Goal: Register for event/course

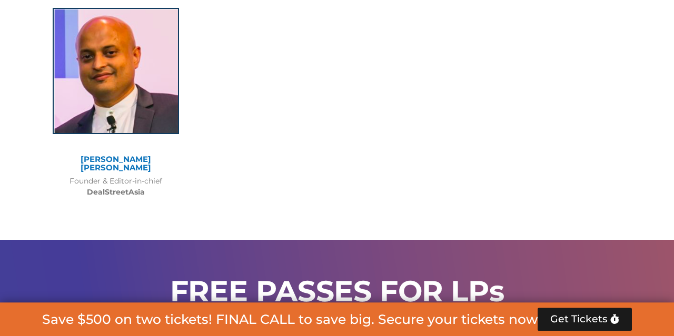
scroll to position [8542, 0]
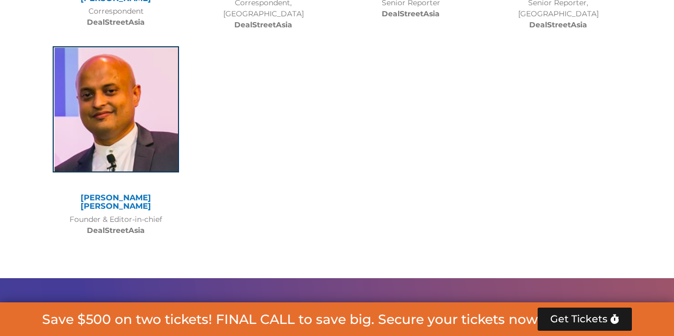
drag, startPoint x: 358, startPoint y: 203, endPoint x: 485, endPoint y: 207, distance: 127.5
click at [485, 315] on h2 "FREE PASSES FOR LPs" at bounding box center [336, 329] width 579 height 29
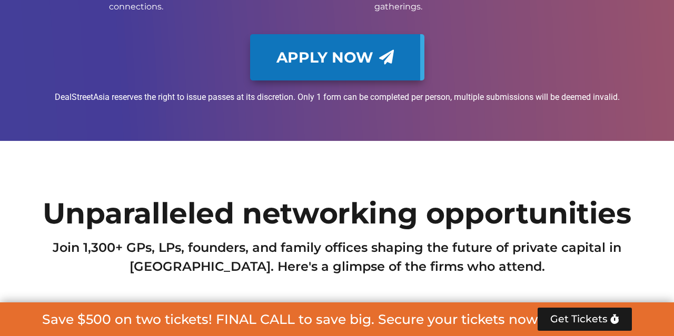
scroll to position [9090, 0]
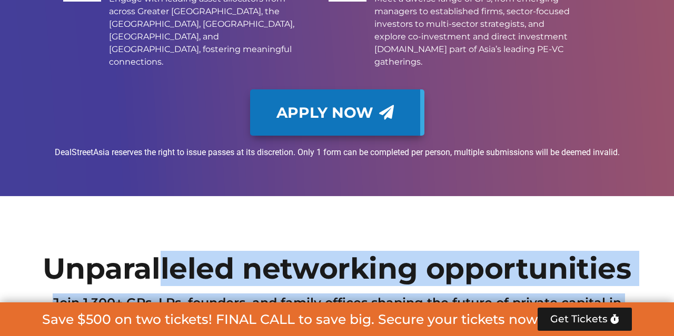
drag, startPoint x: 181, startPoint y: 121, endPoint x: 495, endPoint y: 188, distance: 322.0
click at [495, 294] on h2 "Join 1,300+ GPs, LPs, founders, and family offices shaping the future of privat…" at bounding box center [337, 313] width 590 height 38
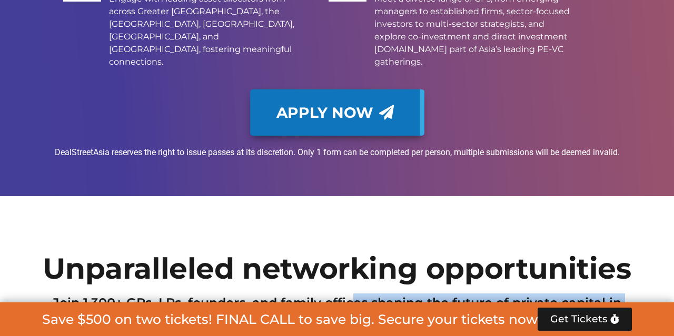
drag, startPoint x: 505, startPoint y: 184, endPoint x: 354, endPoint y: 168, distance: 152.0
click at [354, 294] on h2 "Join 1,300+ GPs, LPs, founders, and family offices shaping the future of privat…" at bounding box center [337, 313] width 590 height 38
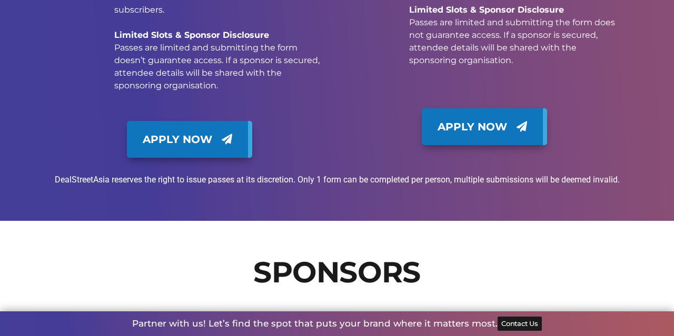
scroll to position [11444, 0]
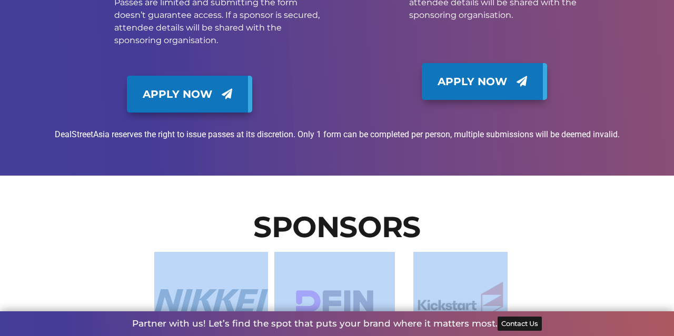
drag, startPoint x: 183, startPoint y: 79, endPoint x: 555, endPoint y: 131, distance: 376.4
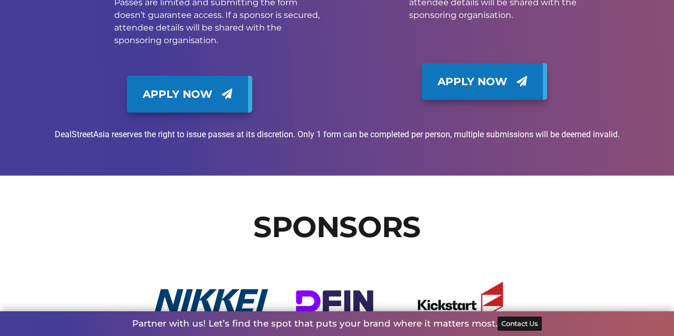
click at [348, 252] on img at bounding box center [334, 301] width 121 height 99
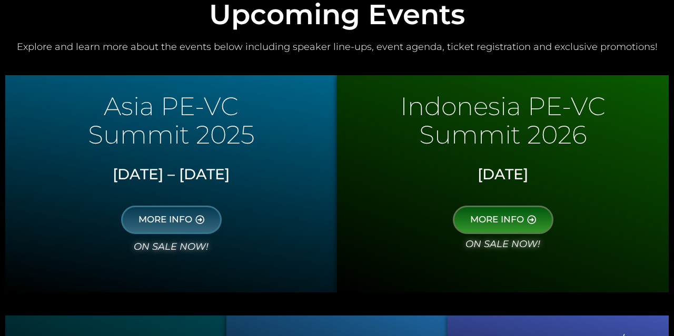
drag, startPoint x: 448, startPoint y: 109, endPoint x: 561, endPoint y: 188, distance: 138.8
click at [561, 188] on div "Indonesia PE-VC Summit 2026 29 JAN 2026 MORE INFO on sale now!" at bounding box center [503, 183] width 332 height 217
click at [561, 188] on div "[DATE]" at bounding box center [502, 177] width 321 height 36
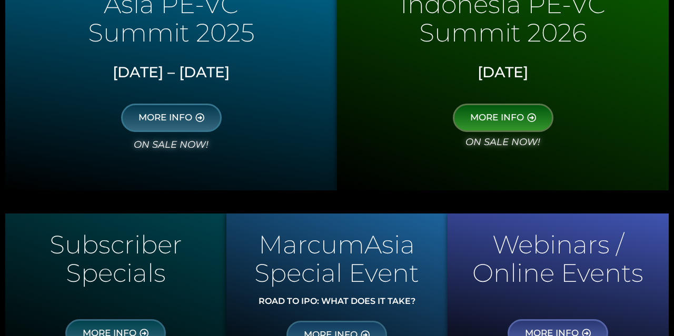
scroll to position [602, 0]
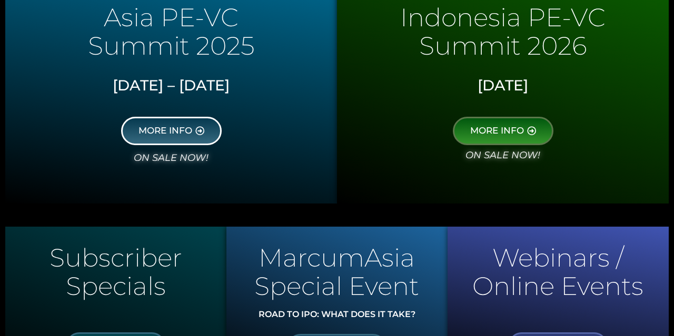
click at [166, 140] on link "MORE INFO" at bounding box center [171, 131] width 101 height 28
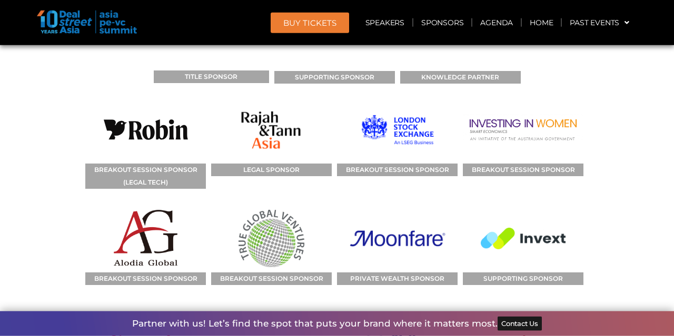
scroll to position [10952, 0]
